Goal: Navigation & Orientation: Find specific page/section

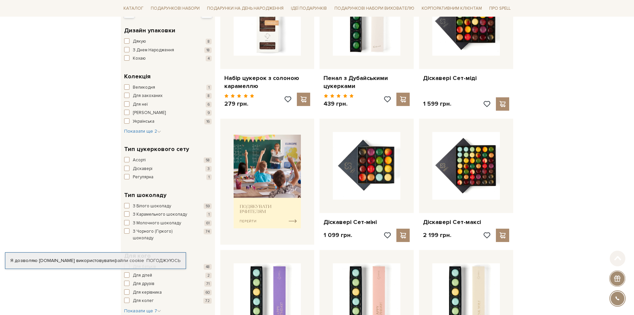
scroll to position [166, 0]
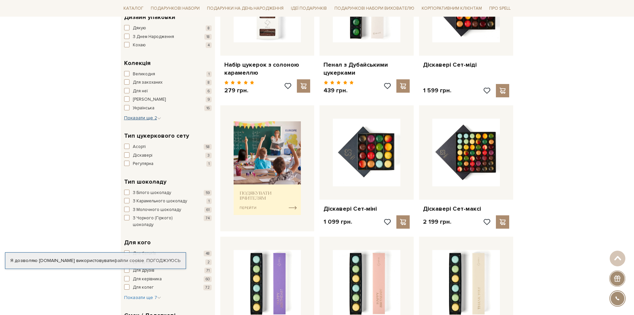
click at [137, 117] on span "Показати ще 2" at bounding box center [142, 118] width 37 height 6
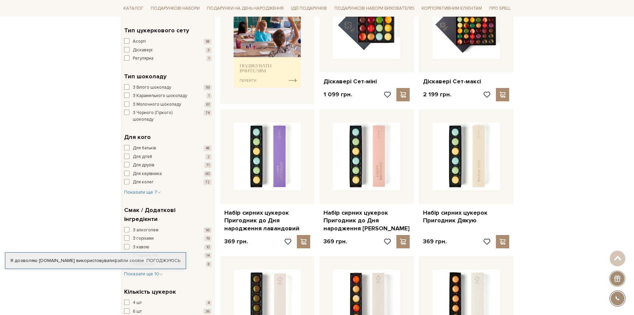
scroll to position [300, 0]
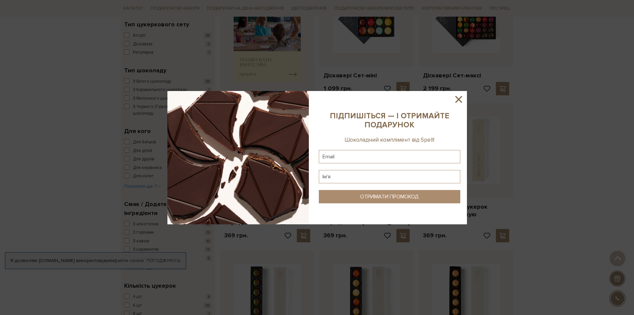
click at [455, 95] on icon at bounding box center [458, 99] width 11 height 11
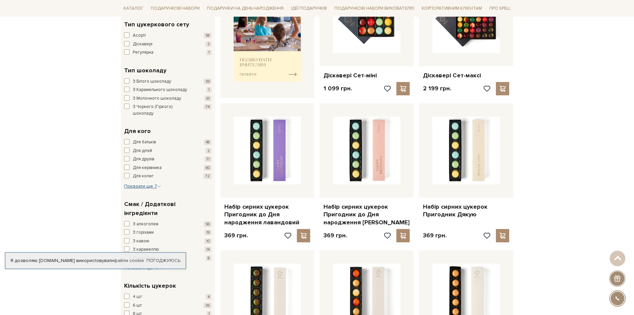
click at [145, 183] on span "Показати ще 7" at bounding box center [142, 186] width 37 height 6
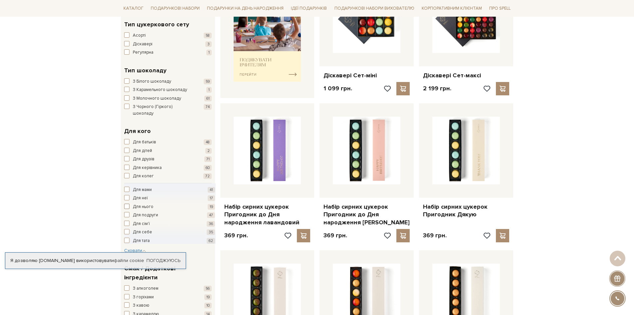
click at [126, 203] on span "button" at bounding box center [126, 205] width 5 height 5
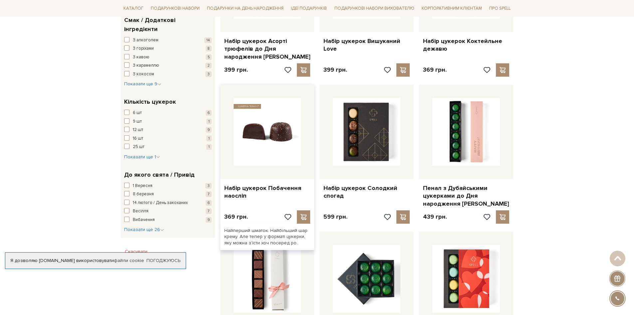
scroll to position [482, 0]
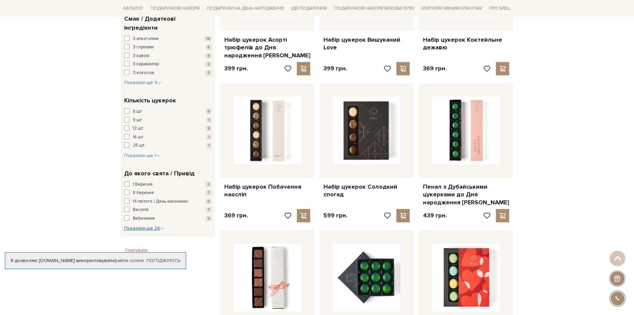
click at [148, 225] on span "Показати ще 26" at bounding box center [144, 228] width 40 height 6
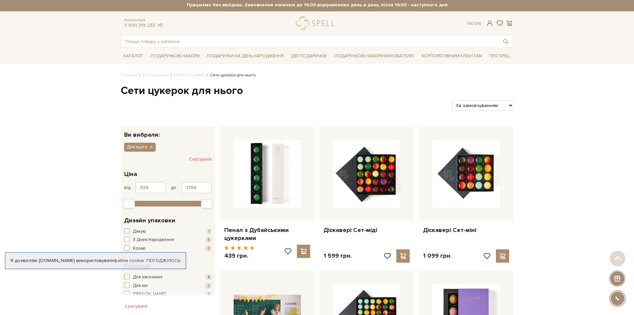
scroll to position [0, 0]
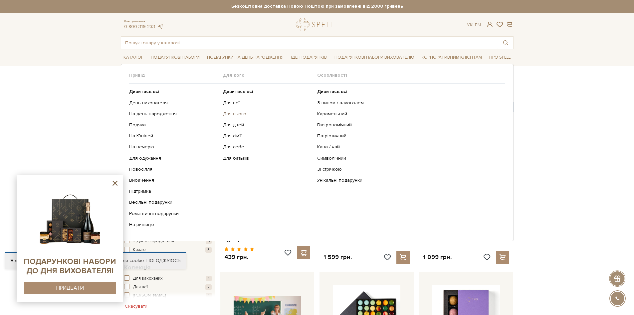
click at [231, 115] on link "Для нього" at bounding box center [267, 114] width 89 height 6
